Goal: Task Accomplishment & Management: Use online tool/utility

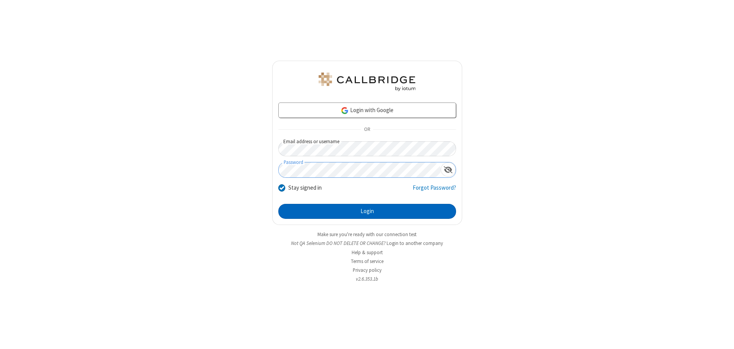
click at [367, 211] on button "Login" at bounding box center [367, 211] width 178 height 15
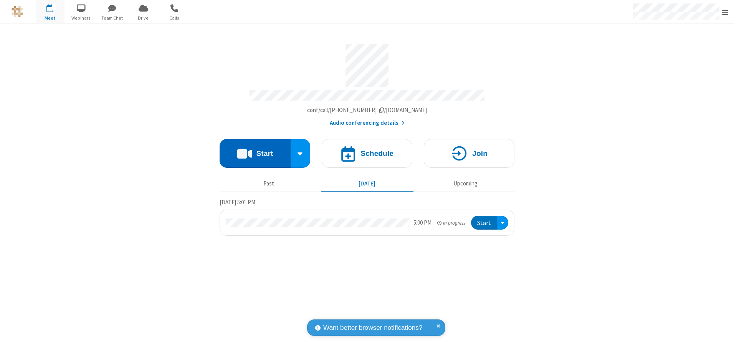
click at [255, 150] on button "Start" at bounding box center [254, 153] width 71 height 29
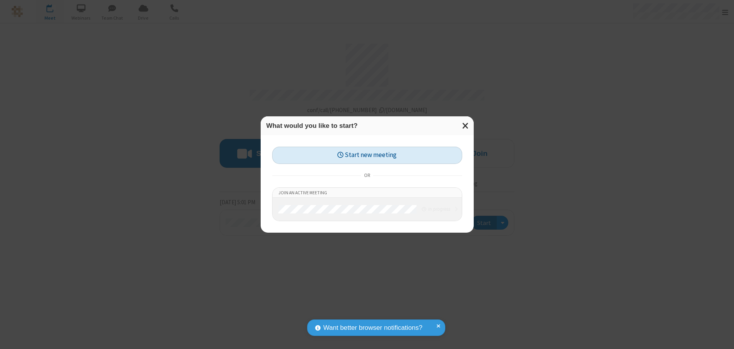
click at [367, 155] on button "Start new meeting" at bounding box center [367, 155] width 190 height 17
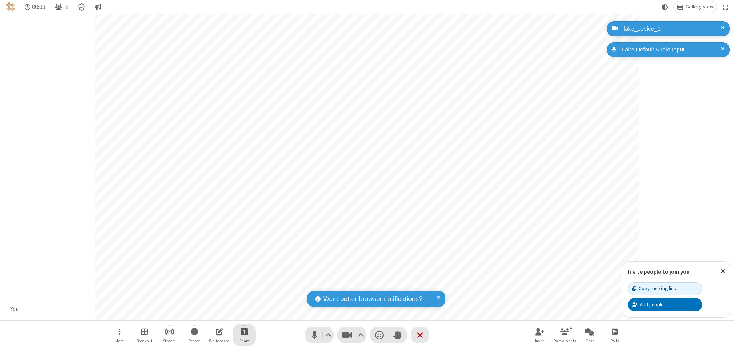
click at [244, 331] on span "Start sharing" at bounding box center [244, 332] width 7 height 10
click at [213, 313] on span "Share my screen" at bounding box center [213, 313] width 9 height 7
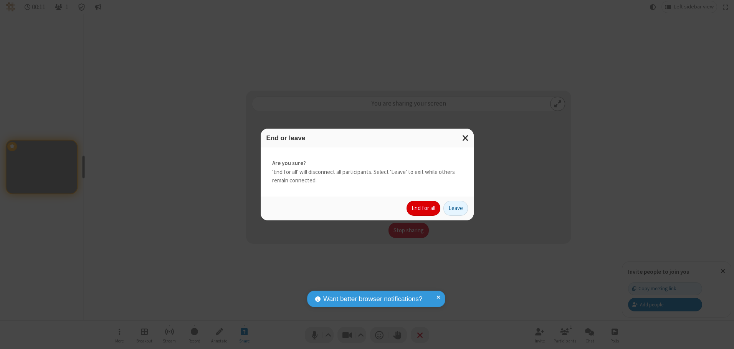
click at [424, 208] on button "End for all" at bounding box center [423, 208] width 34 height 15
